Goal: Check status: Check status

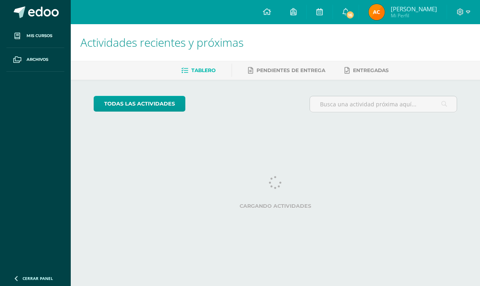
scroll to position [0, 19]
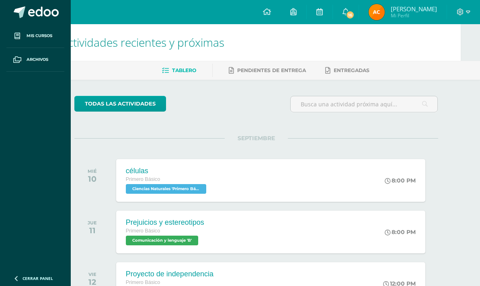
click at [350, 15] on span "16" at bounding box center [350, 14] width 9 height 9
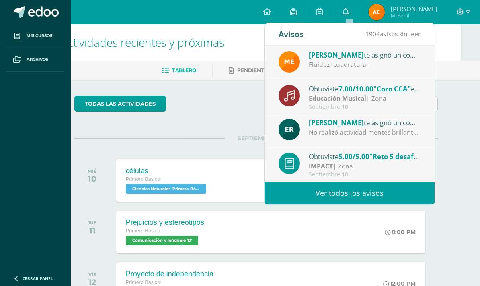
scroll to position [7, 0]
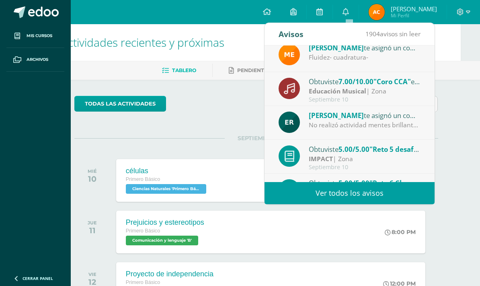
click at [413, 120] on div "No realizó actividad mentes brillantes plataforma Amco reto 6" at bounding box center [365, 124] width 112 height 9
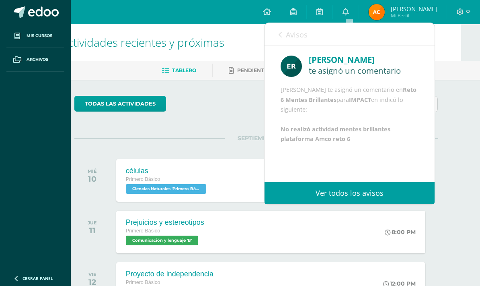
scroll to position [17, 0]
click at [275, 38] on div "Avisos 1903 avisos sin leer Avisos" at bounding box center [350, 34] width 170 height 23
click at [285, 37] on link "Avisos" at bounding box center [293, 34] width 29 height 23
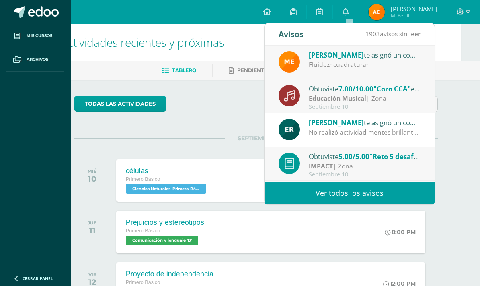
scroll to position [0, 0]
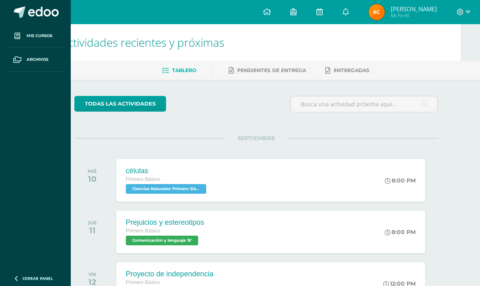
click at [237, 96] on div "todas las Actividades" at bounding box center [256, 107] width 370 height 23
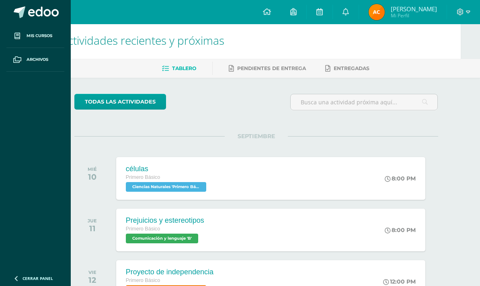
click at [397, 10] on span "[PERSON_NAME]" at bounding box center [414, 9] width 46 height 8
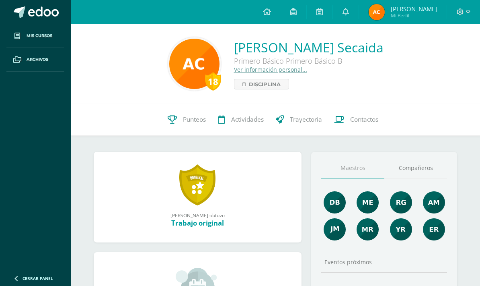
click at [189, 119] on span "Punteos" at bounding box center [194, 119] width 23 height 8
